Goal: Information Seeking & Learning: Learn about a topic

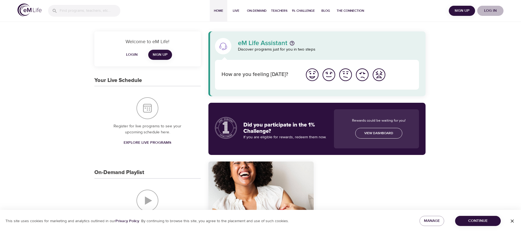
click at [493, 12] on span "Log in" at bounding box center [490, 10] width 22 height 7
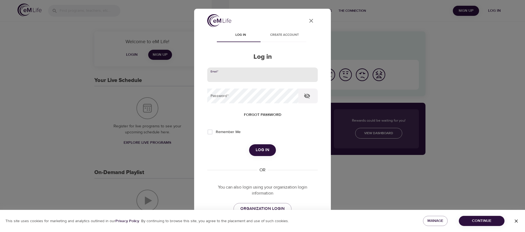
click at [274, 74] on input "email" at bounding box center [262, 75] width 111 height 15
type input "[EMAIL_ADDRESS][DOMAIN_NAME]"
click at [249, 144] on button "Log in" at bounding box center [262, 149] width 27 height 11
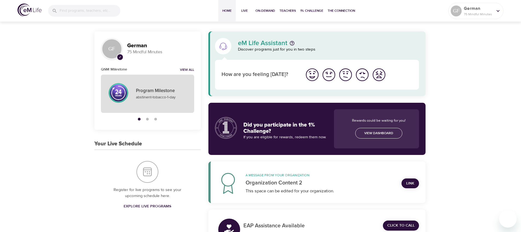
click at [158, 95] on p "abstinent-tobacco-1-day" at bounding box center [162, 98] width 52 height 6
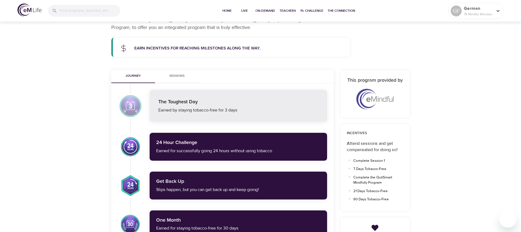
scroll to position [1, 0]
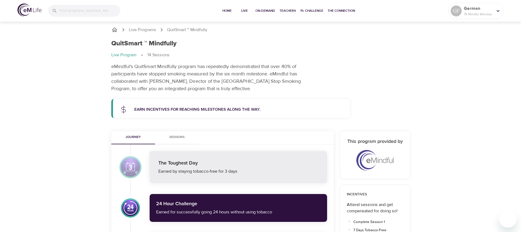
click at [178, 139] on span "Sessions" at bounding box center [176, 138] width 37 height 6
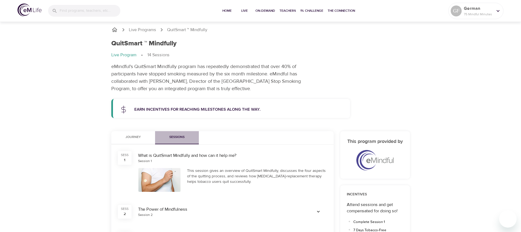
click at [178, 139] on span "Sessions" at bounding box center [176, 138] width 37 height 6
click at [316, 212] on icon "button" at bounding box center [318, 211] width 5 height 5
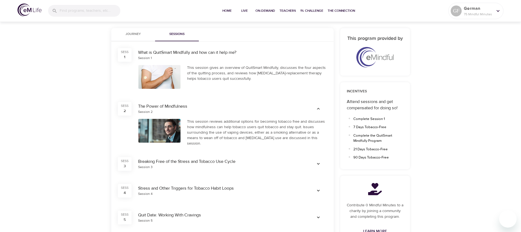
scroll to position [162, 0]
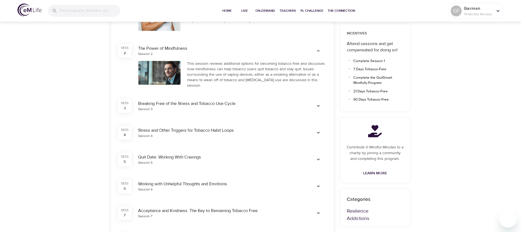
click at [164, 67] on div at bounding box center [159, 73] width 42 height 24
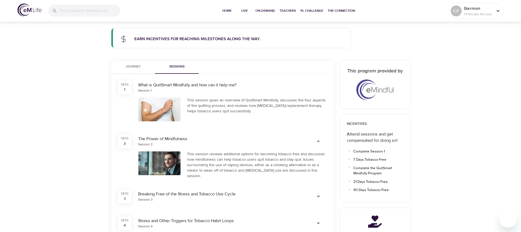
scroll to position [62, 0]
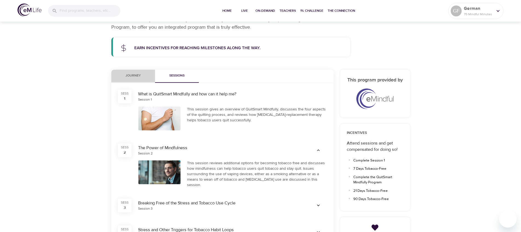
click at [136, 75] on span "Journey" at bounding box center [133, 76] width 37 height 6
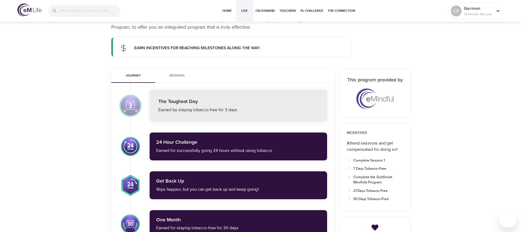
click at [244, 8] on span "Live" at bounding box center [244, 11] width 13 height 6
